Goal: Task Accomplishment & Management: Use online tool/utility

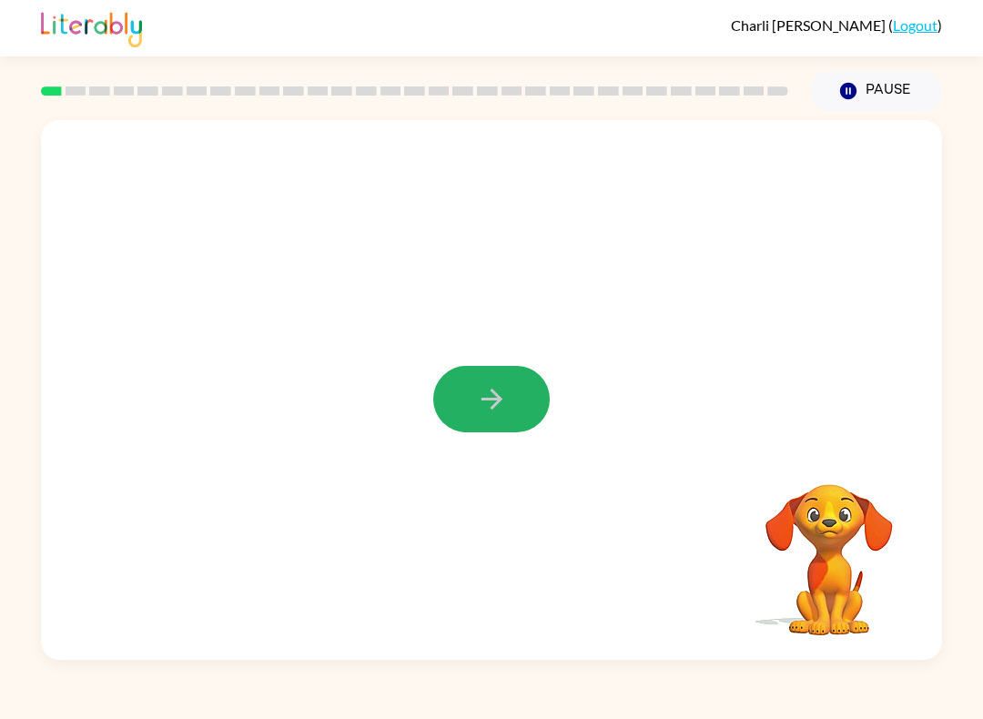
click at [481, 405] on icon "button" at bounding box center [492, 399] width 32 height 32
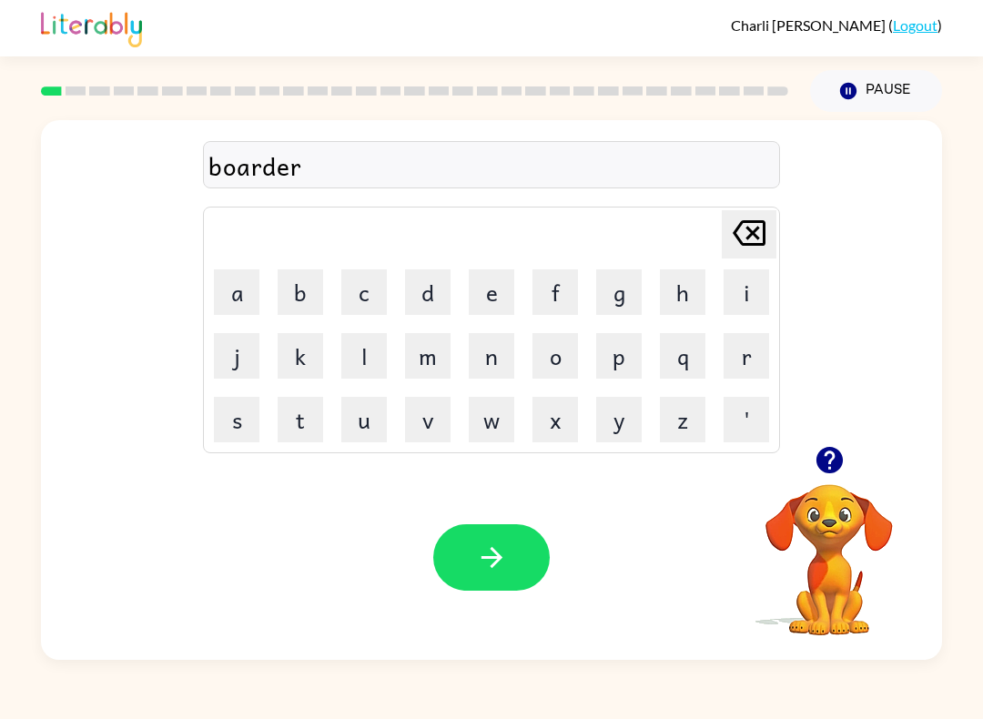
click at [498, 577] on button "button" at bounding box center [491, 557] width 117 height 66
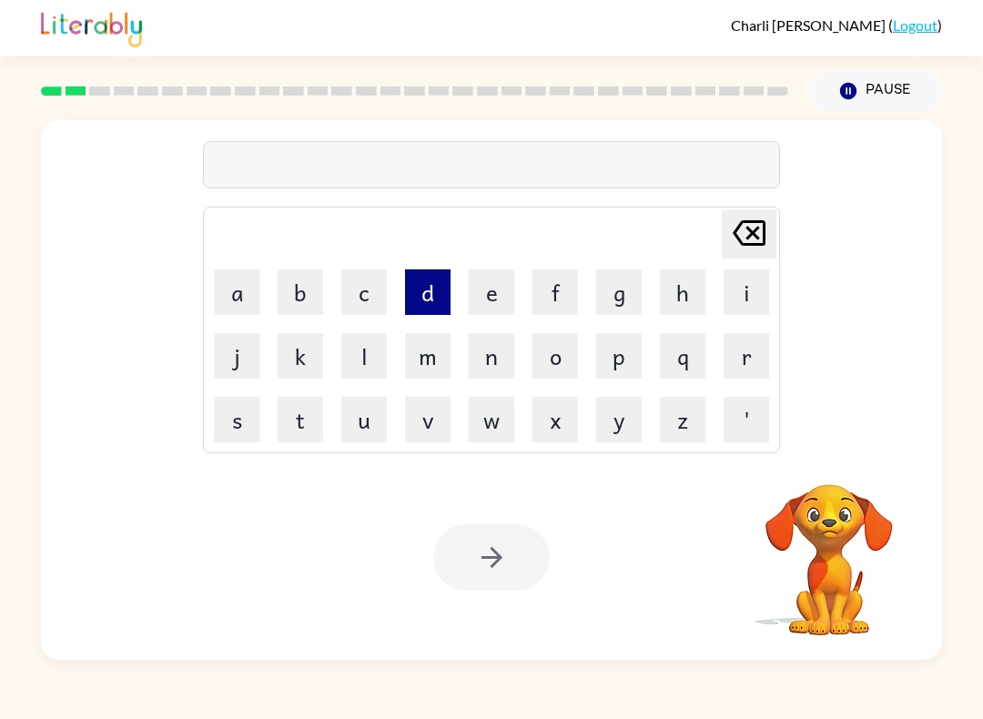
click at [449, 294] on button "d" at bounding box center [428, 292] width 46 height 46
click at [753, 229] on icon "[PERSON_NAME] last character input" at bounding box center [749, 233] width 44 height 44
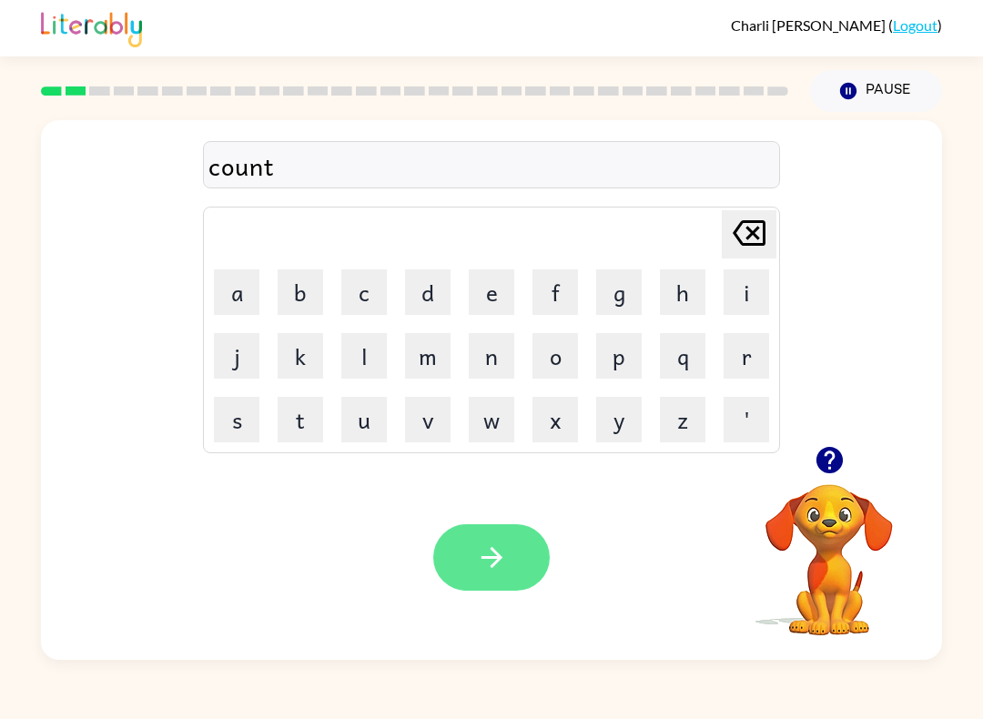
click at [489, 553] on icon "button" at bounding box center [492, 558] width 32 height 32
click at [472, 540] on button "button" at bounding box center [491, 557] width 117 height 66
click at [486, 556] on icon "button" at bounding box center [492, 558] width 32 height 32
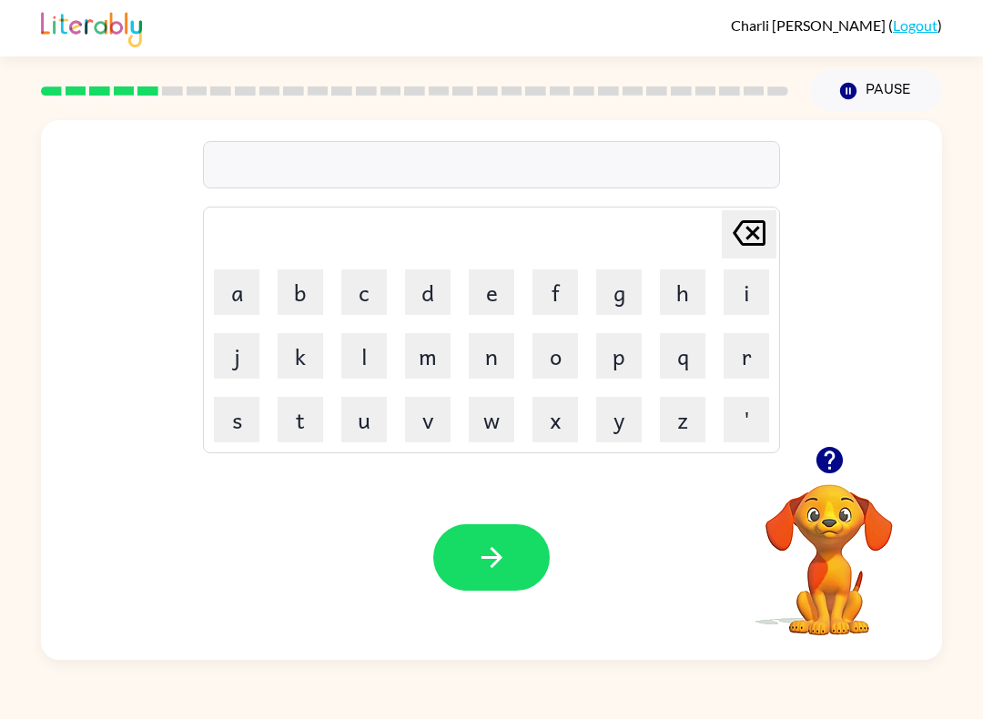
click at [36, 85] on div at bounding box center [414, 91] width 769 height 64
click at [809, 451] on button "button" at bounding box center [830, 460] width 46 height 46
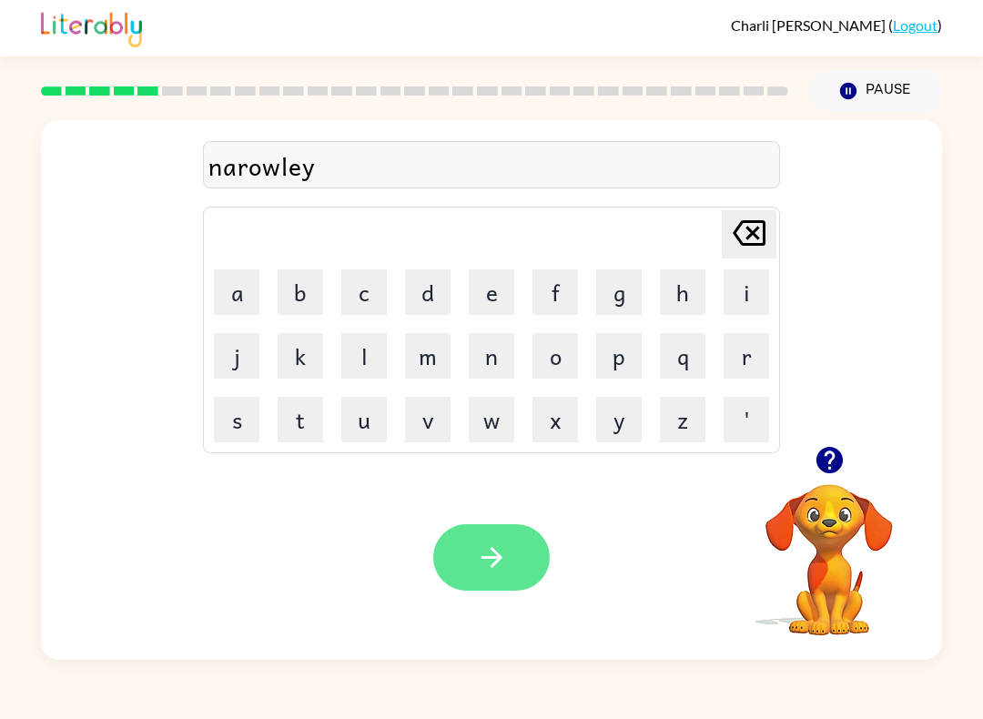
click at [497, 560] on icon "button" at bounding box center [492, 558] width 32 height 32
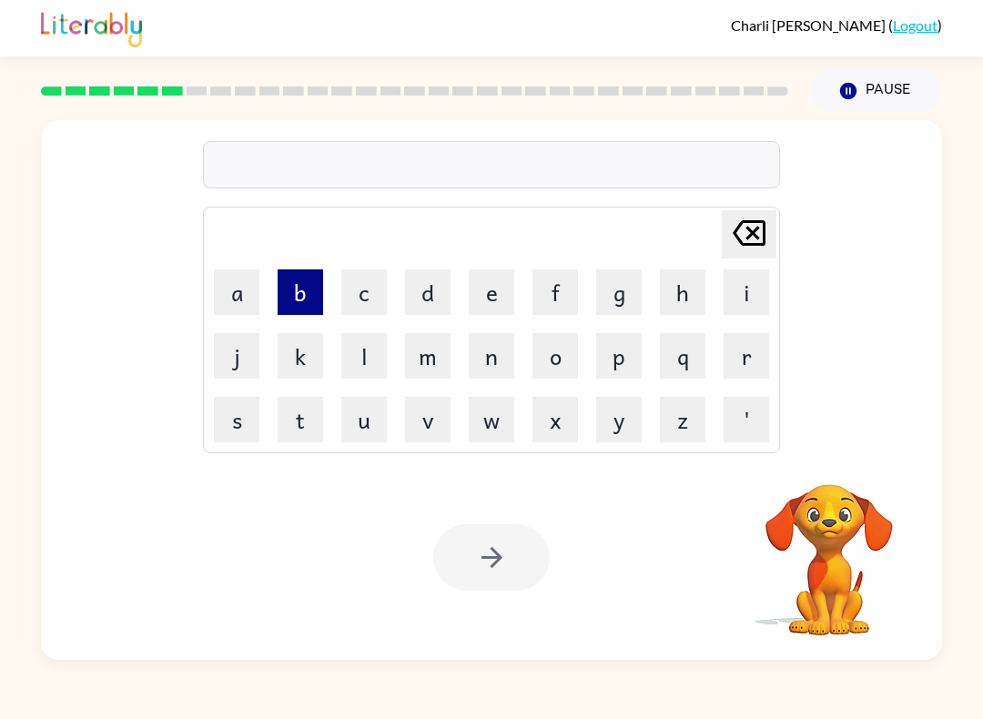
click at [287, 279] on button "b" at bounding box center [301, 292] width 46 height 46
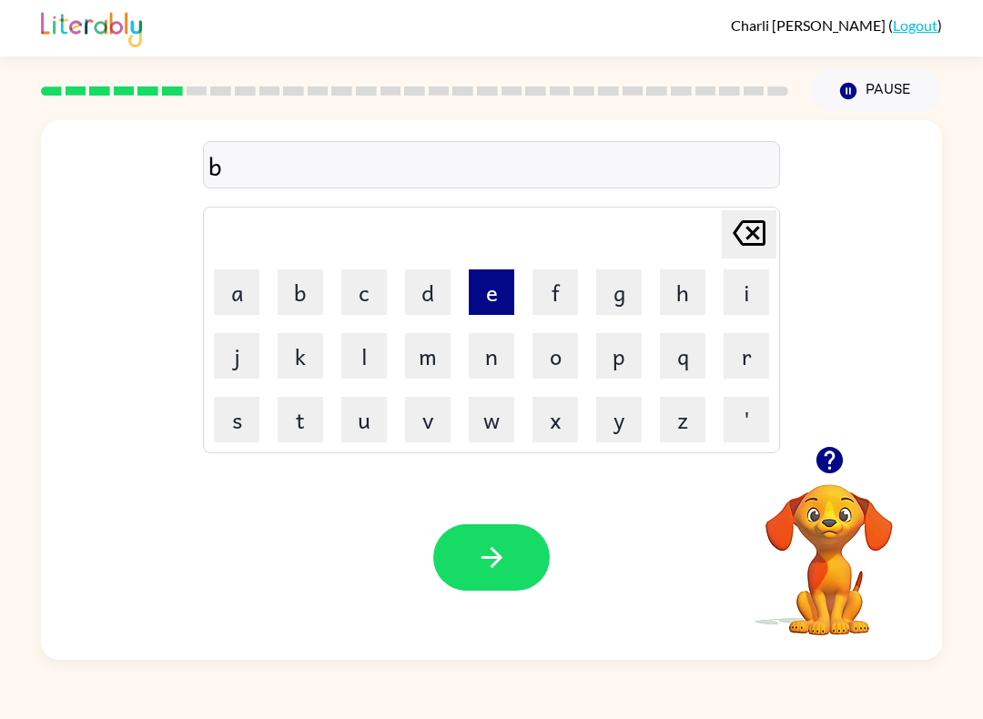
click at [497, 309] on button "e" at bounding box center [492, 292] width 46 height 46
click at [662, 287] on button "h" at bounding box center [683, 292] width 46 height 46
click at [729, 295] on button "i" at bounding box center [747, 292] width 46 height 46
click at [513, 380] on td "n" at bounding box center [492, 356] width 62 height 62
click at [506, 365] on button "n" at bounding box center [492, 356] width 46 height 46
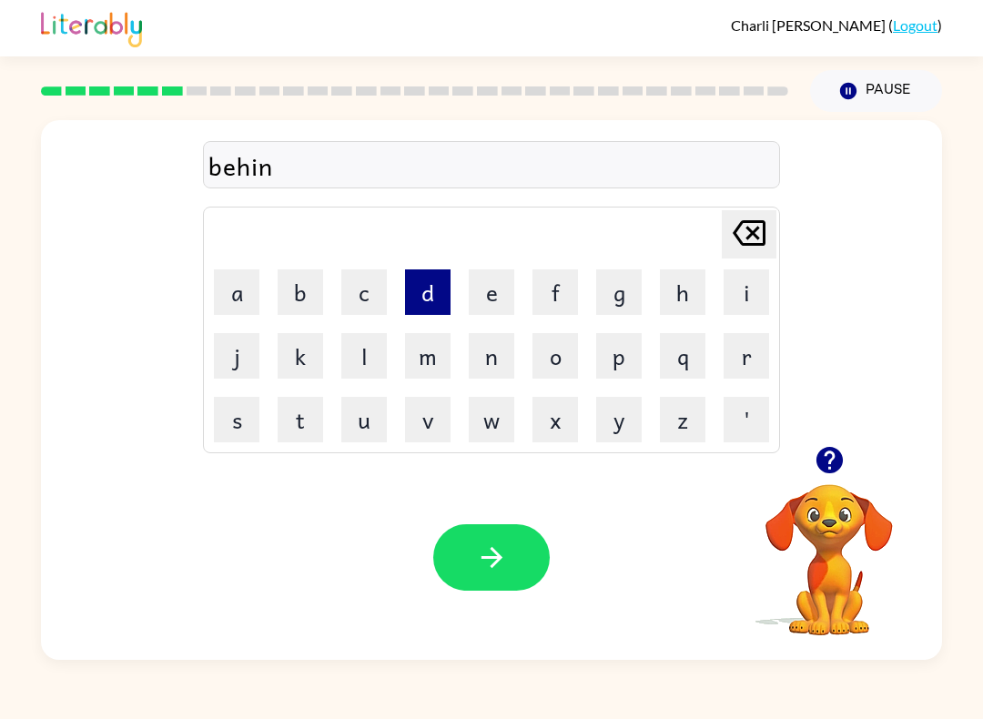
click at [447, 299] on button "d" at bounding box center [428, 292] width 46 height 46
click at [502, 304] on button "e" at bounding box center [492, 292] width 46 height 46
drag, startPoint x: 752, startPoint y: 228, endPoint x: 754, endPoint y: 237, distance: 9.3
click at [754, 236] on icon "[PERSON_NAME] last character input" at bounding box center [749, 233] width 44 height 44
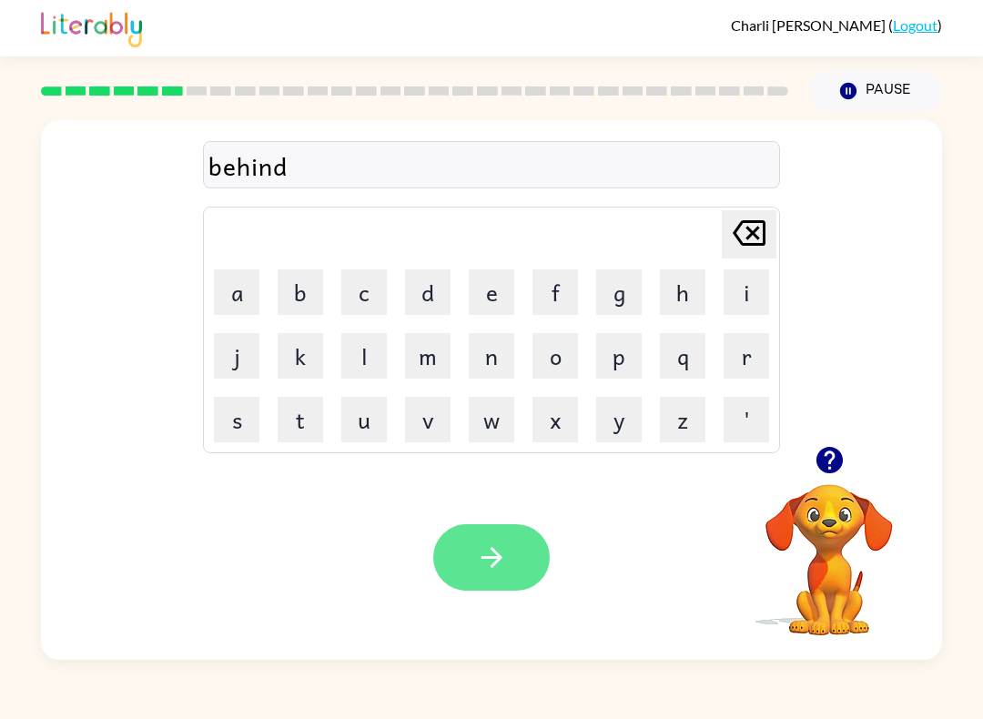
click at [480, 579] on button "button" at bounding box center [491, 557] width 117 height 66
click at [491, 558] on icon "button" at bounding box center [491, 557] width 21 height 21
click at [491, 563] on icon "button" at bounding box center [492, 558] width 32 height 32
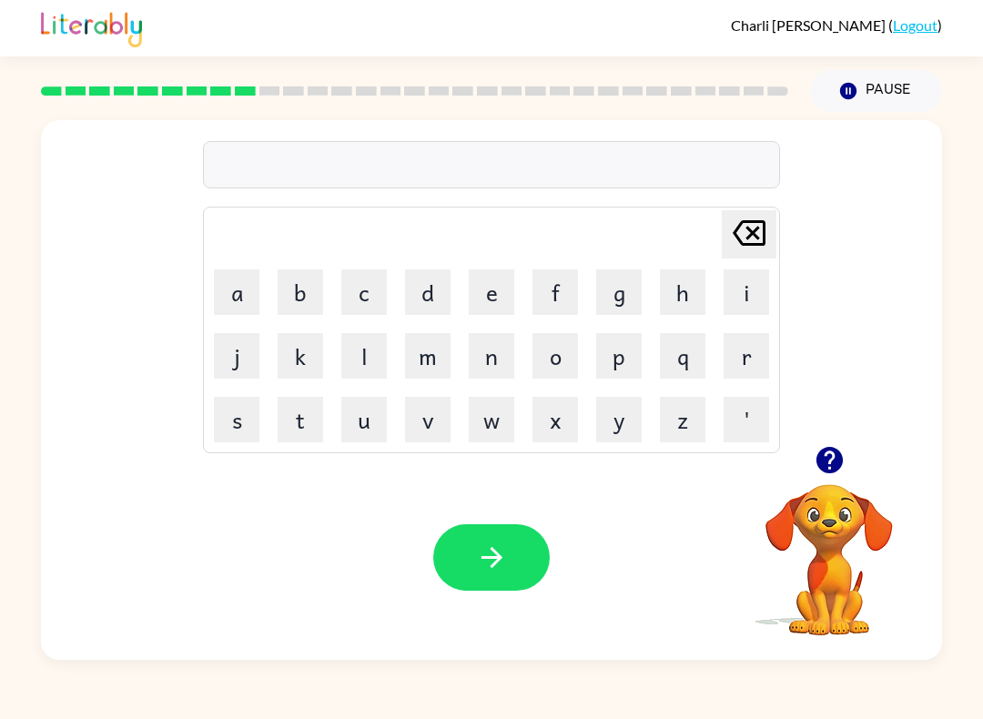
click at [827, 482] on button "button" at bounding box center [830, 460] width 46 height 46
click at [492, 562] on icon "button" at bounding box center [492, 558] width 32 height 32
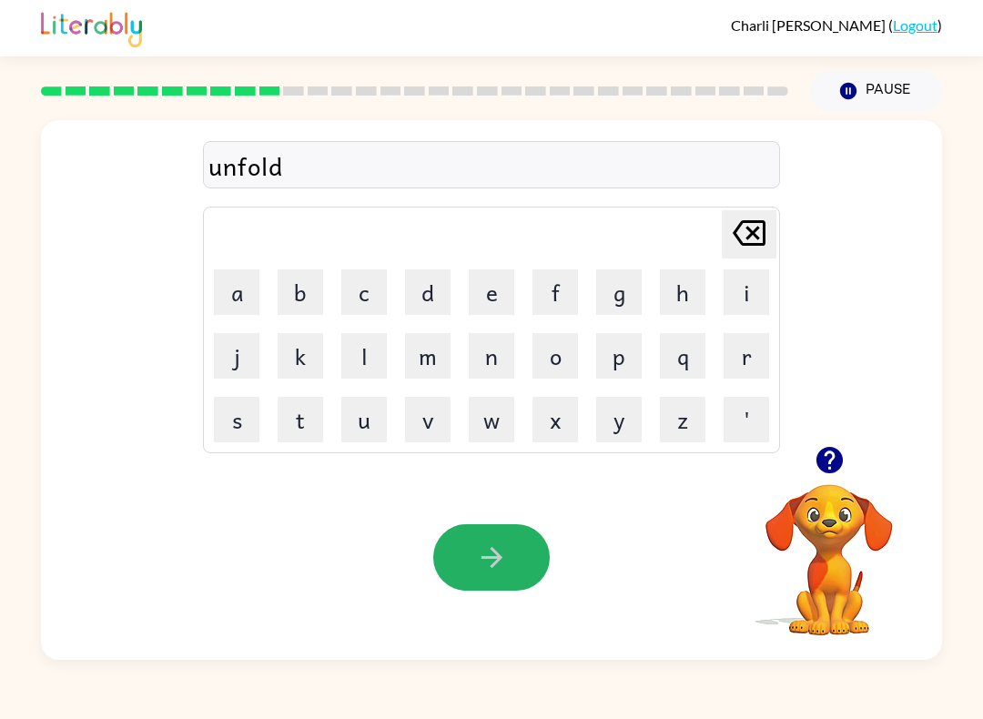
click at [492, 558] on icon "button" at bounding box center [492, 558] width 32 height 32
click at [493, 560] on icon "button" at bounding box center [492, 558] width 32 height 32
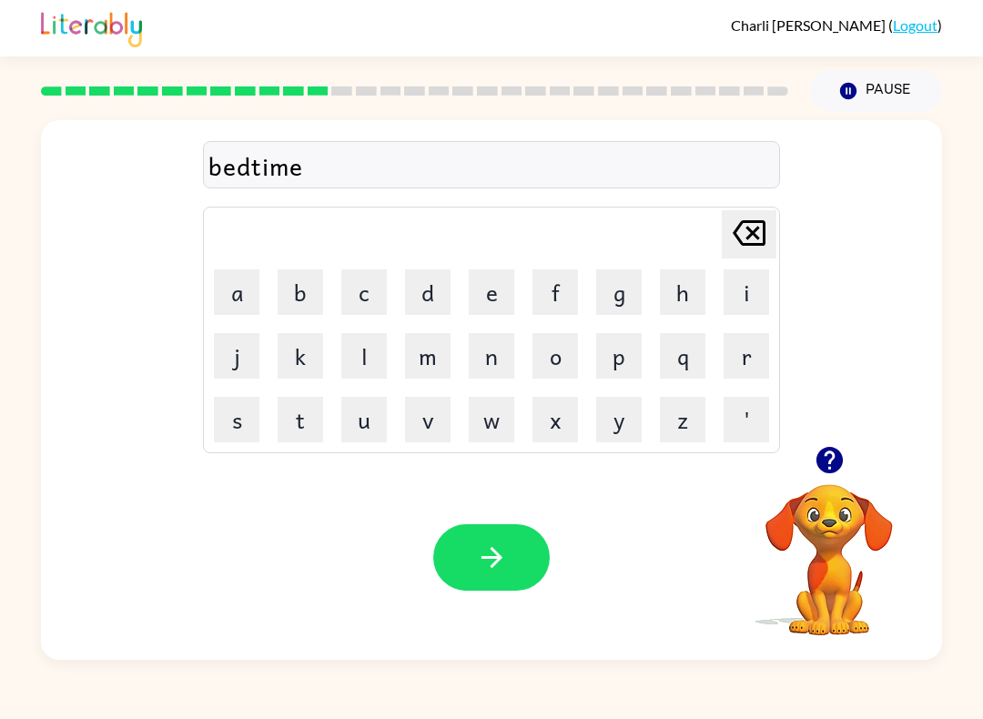
click at [494, 560] on icon "button" at bounding box center [492, 558] width 32 height 32
click at [494, 559] on icon "button" at bounding box center [492, 558] width 32 height 32
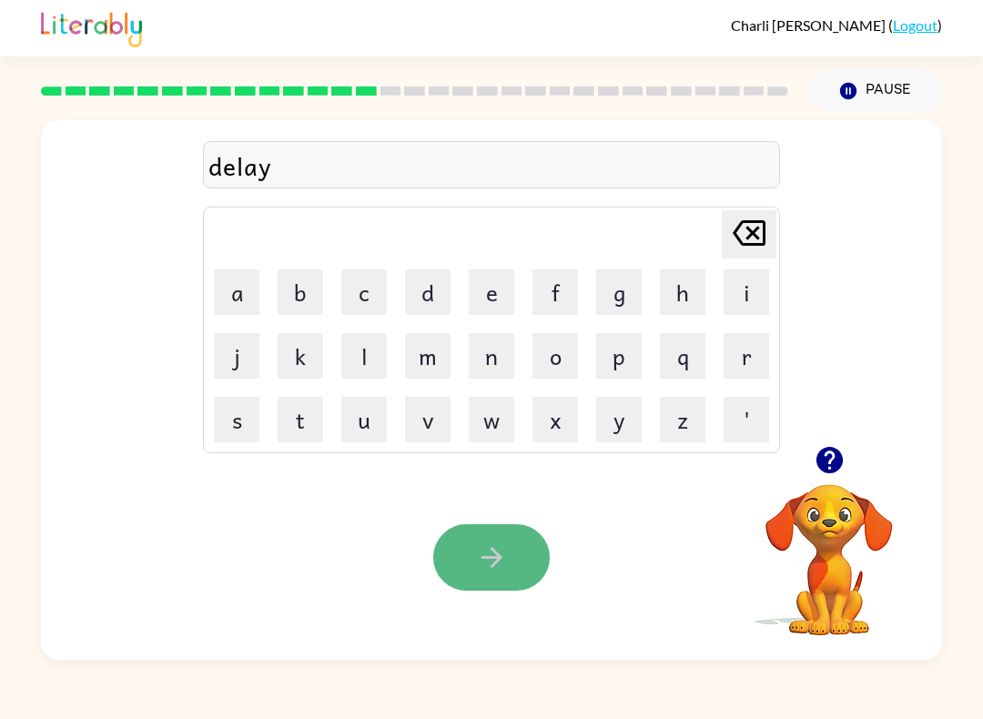
click at [494, 559] on icon "button" at bounding box center [491, 557] width 21 height 21
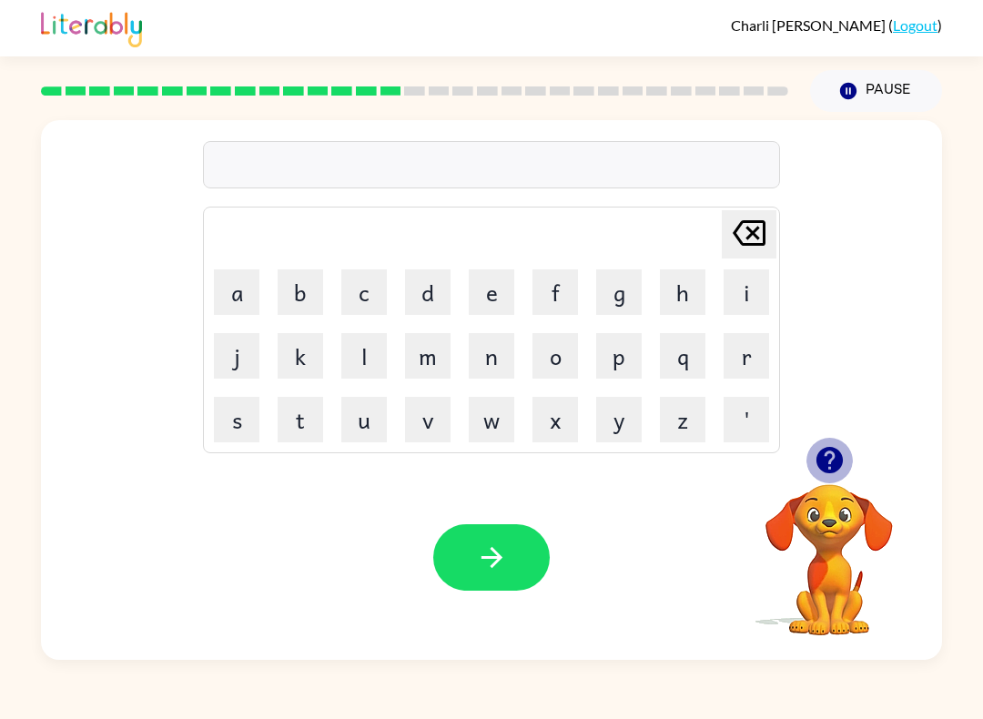
click at [825, 456] on icon "button" at bounding box center [830, 460] width 32 height 32
click at [505, 573] on icon "button" at bounding box center [492, 558] width 32 height 32
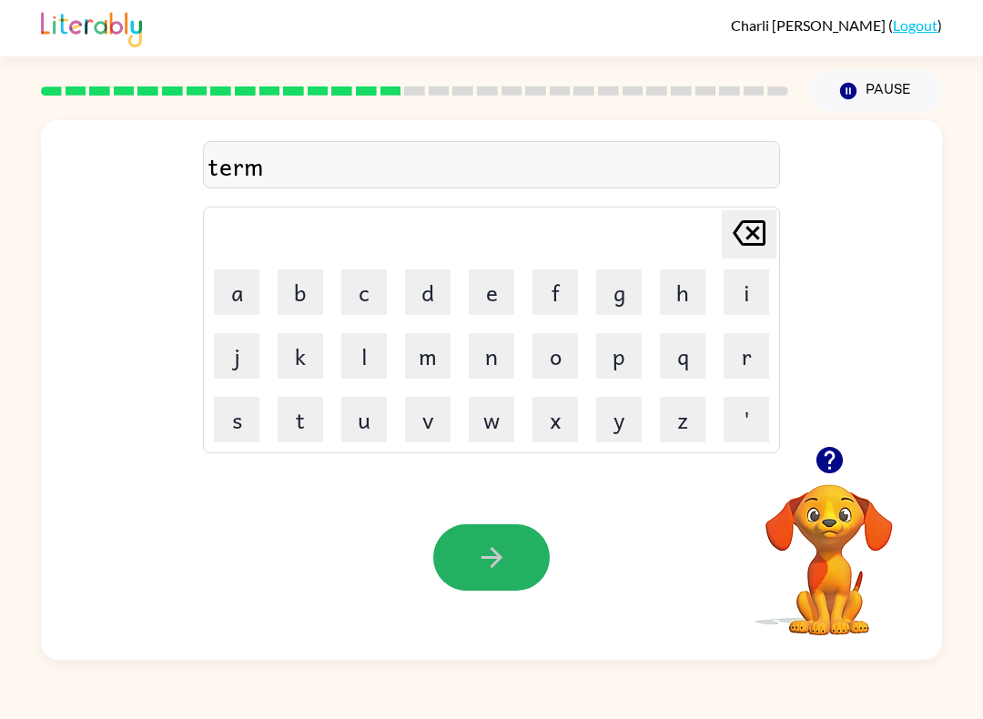
click at [499, 572] on icon "button" at bounding box center [492, 558] width 32 height 32
drag, startPoint x: 499, startPoint y: 577, endPoint x: 495, endPoint y: 555, distance: 22.1
click at [499, 578] on button "button" at bounding box center [491, 557] width 117 height 66
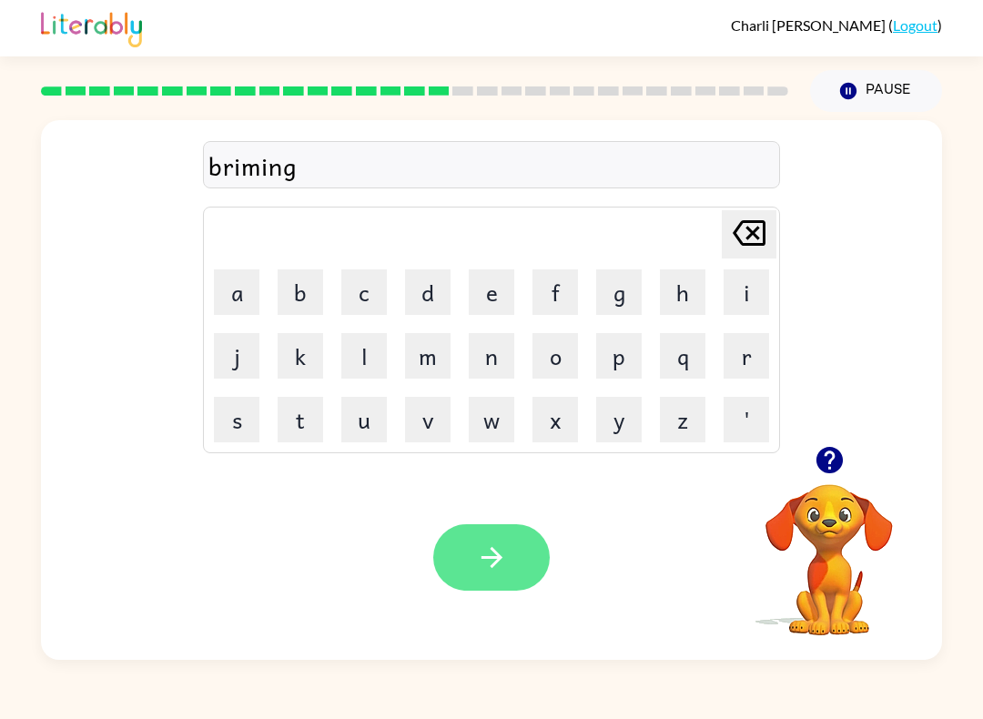
click at [492, 563] on icon "button" at bounding box center [492, 558] width 32 height 32
drag, startPoint x: 492, startPoint y: 563, endPoint x: 505, endPoint y: 566, distance: 13.0
click at [495, 564] on icon "button" at bounding box center [491, 557] width 21 height 21
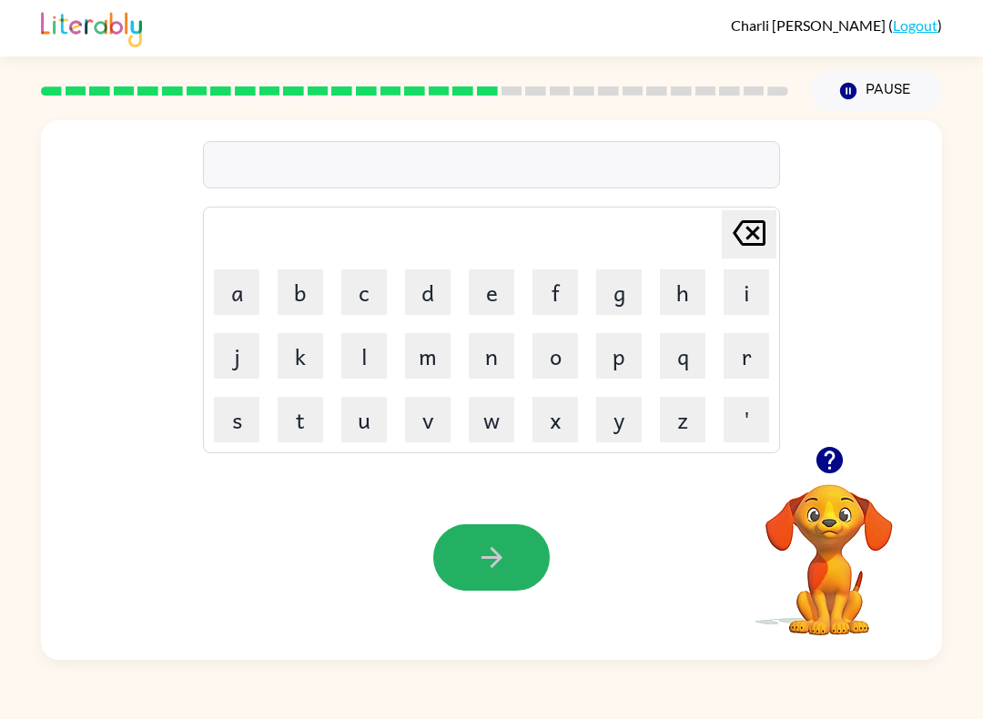
click at [497, 556] on icon "button" at bounding box center [491, 557] width 21 height 21
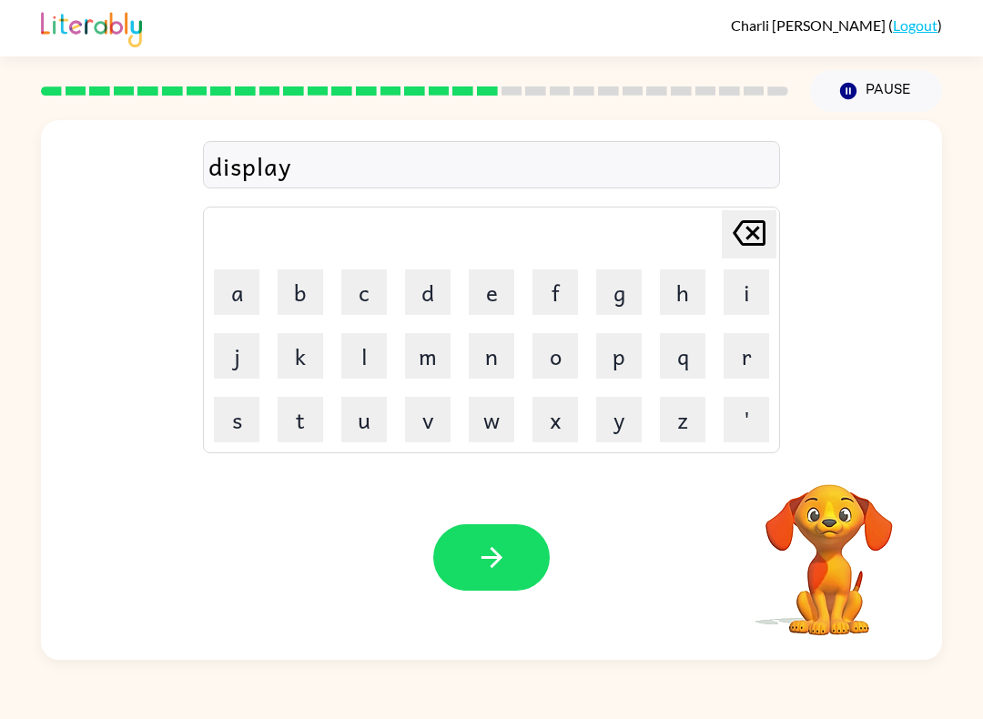
click at [495, 557] on icon "button" at bounding box center [492, 558] width 32 height 32
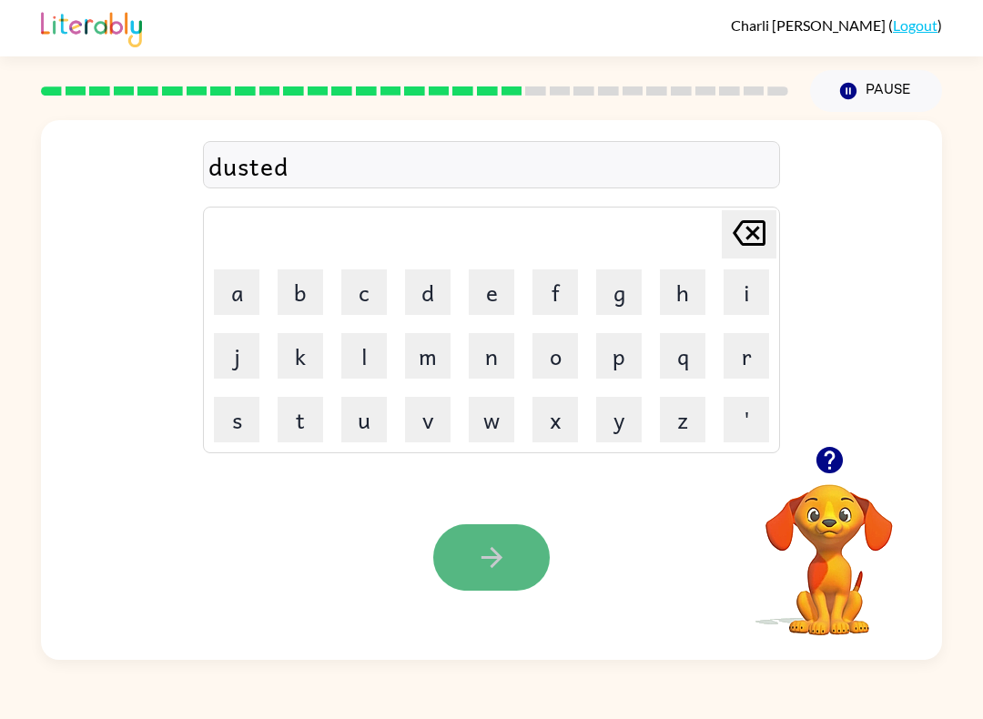
click at [500, 565] on icon "button" at bounding box center [492, 558] width 32 height 32
click at [496, 558] on html "[PERSON_NAME] ( Logout ) Pause Pause sentipede Delete Delete last character inp…" at bounding box center [491, 359] width 983 height 719
click at [494, 561] on icon "button" at bounding box center [492, 558] width 32 height 32
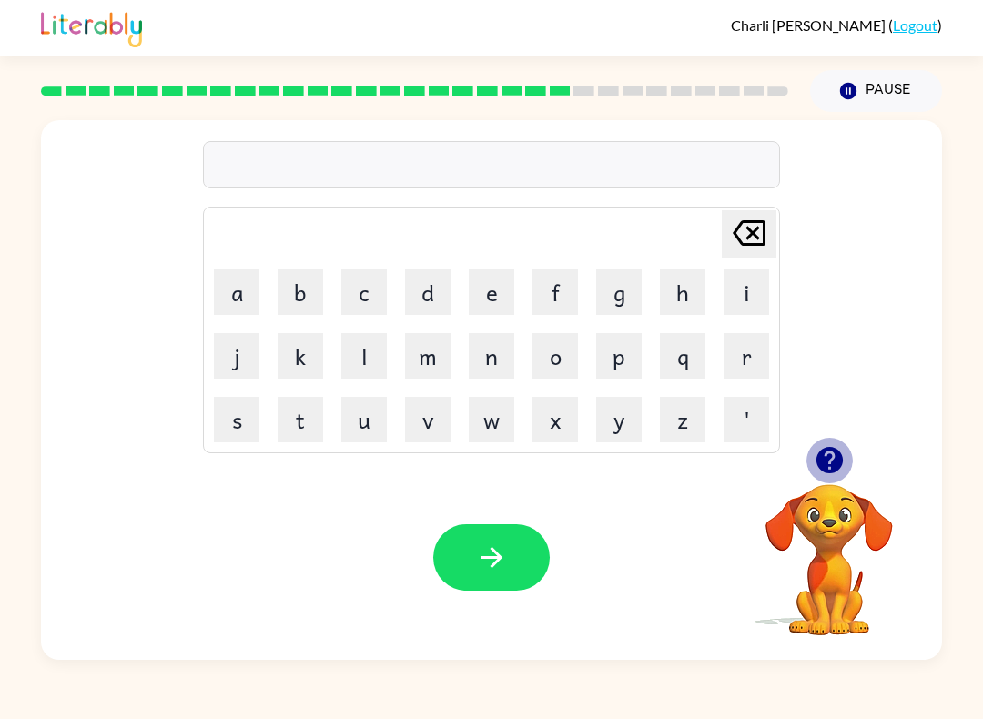
click at [840, 458] on icon "button" at bounding box center [829, 460] width 26 height 26
click at [496, 561] on icon "button" at bounding box center [492, 558] width 32 height 32
click at [497, 563] on html "[PERSON_NAME] ( Logout ) Pause Pause marker Delete Delete last character input …" at bounding box center [491, 359] width 983 height 719
click at [498, 563] on icon "button" at bounding box center [492, 558] width 32 height 32
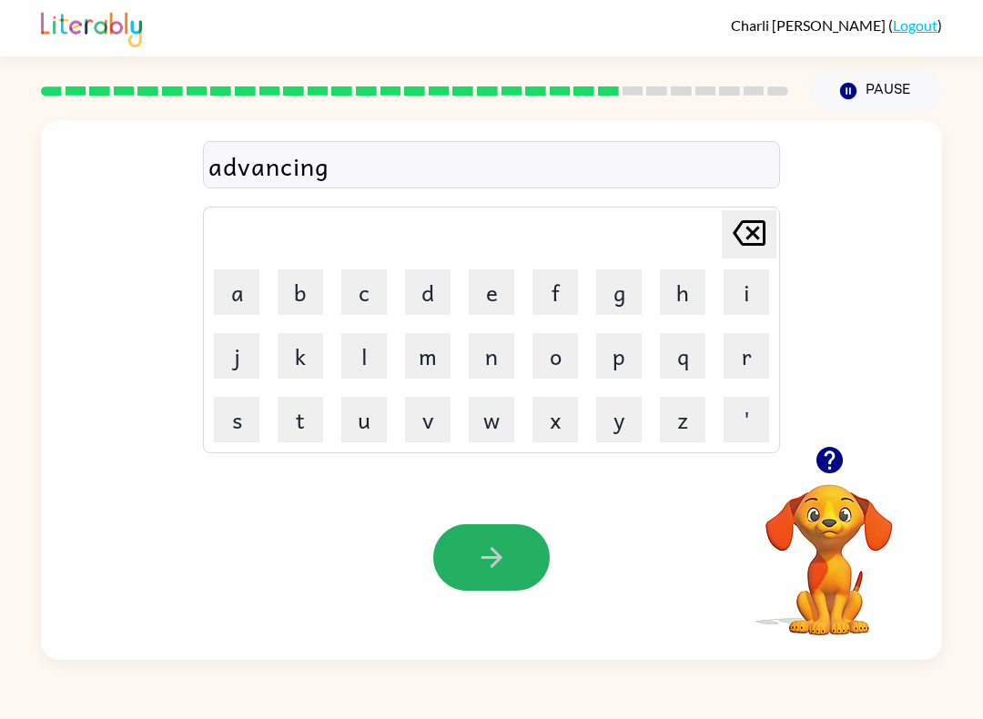
click at [499, 565] on icon "button" at bounding box center [492, 558] width 32 height 32
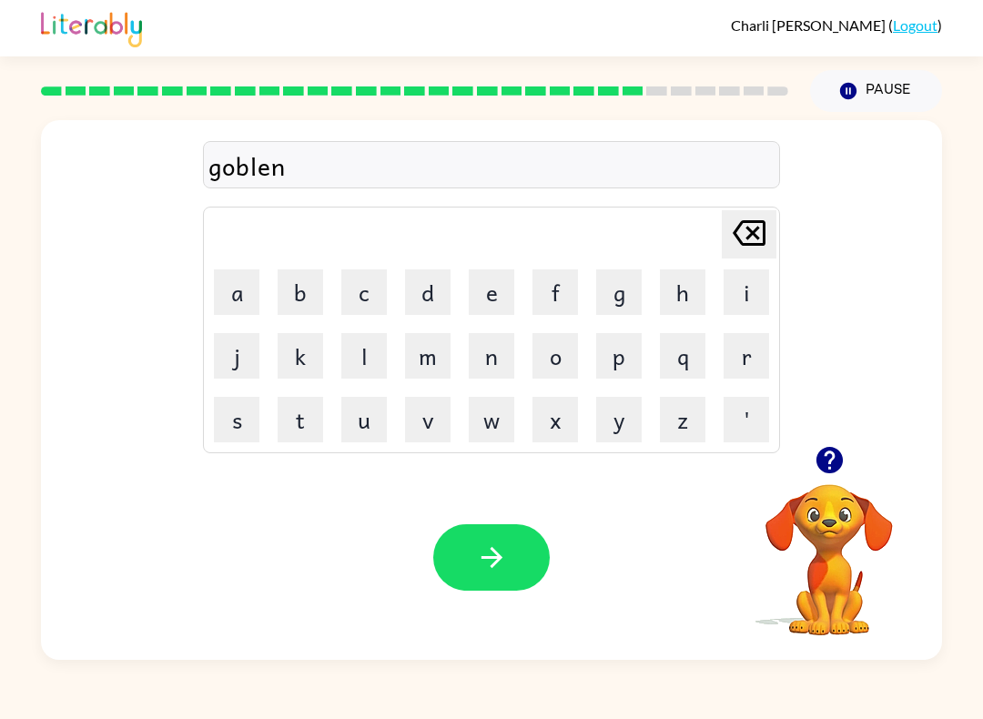
click at [501, 566] on icon "button" at bounding box center [492, 558] width 32 height 32
click at [492, 560] on html "[PERSON_NAME] ( Logout ) Pause Pause goverment Delete Delete last character inp…" at bounding box center [491, 359] width 983 height 719
click at [492, 561] on icon "button" at bounding box center [492, 558] width 32 height 32
click at [488, 551] on icon "button" at bounding box center [492, 558] width 32 height 32
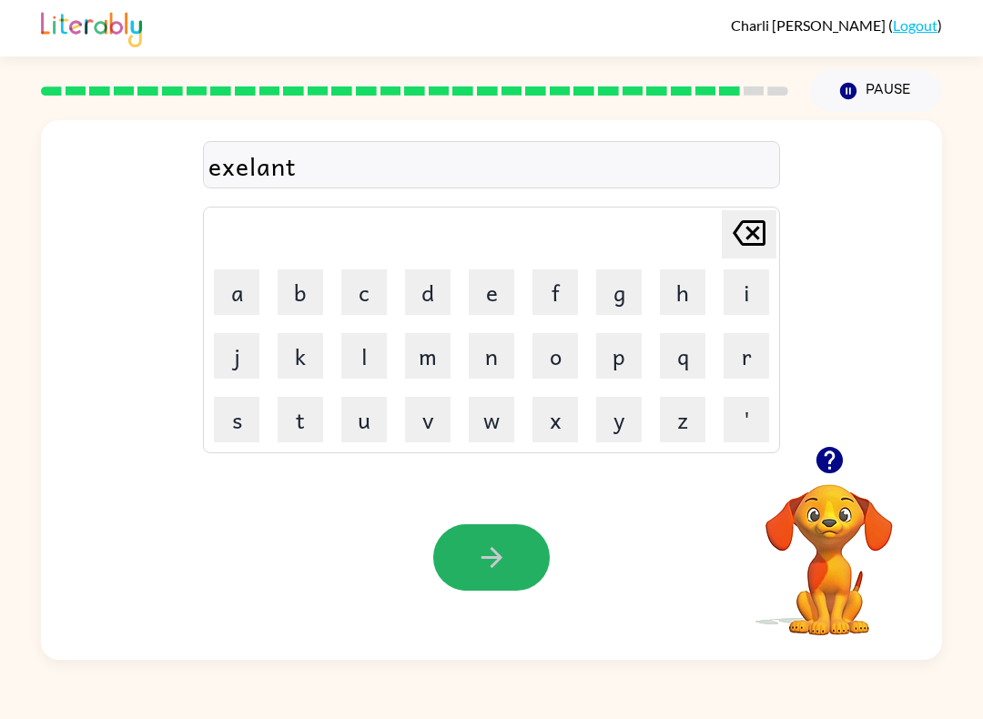
drag, startPoint x: 489, startPoint y: 551, endPoint x: 462, endPoint y: 533, distance: 32.8
click at [486, 550] on icon "button" at bounding box center [492, 558] width 32 height 32
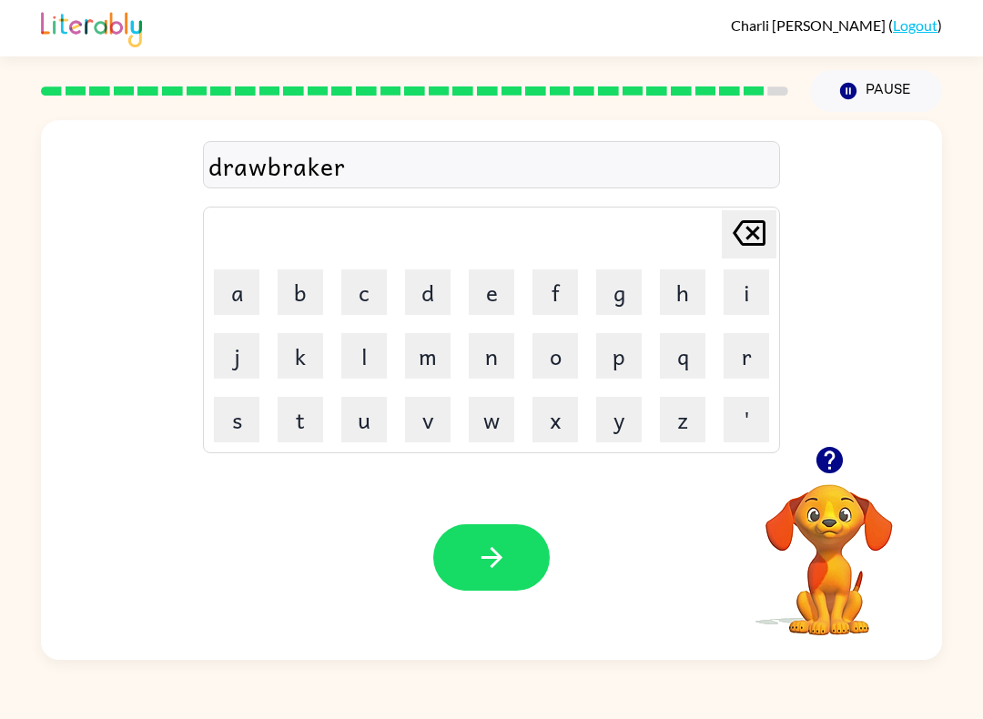
drag, startPoint x: 489, startPoint y: 557, endPoint x: 498, endPoint y: 579, distance: 23.7
click at [497, 578] on html "[PERSON_NAME] ( Logout ) Pause Pause drawbraker Delete Delete last character in…" at bounding box center [491, 359] width 983 height 719
click at [496, 583] on button "button" at bounding box center [491, 557] width 117 height 66
